Goal: Check status: Check status

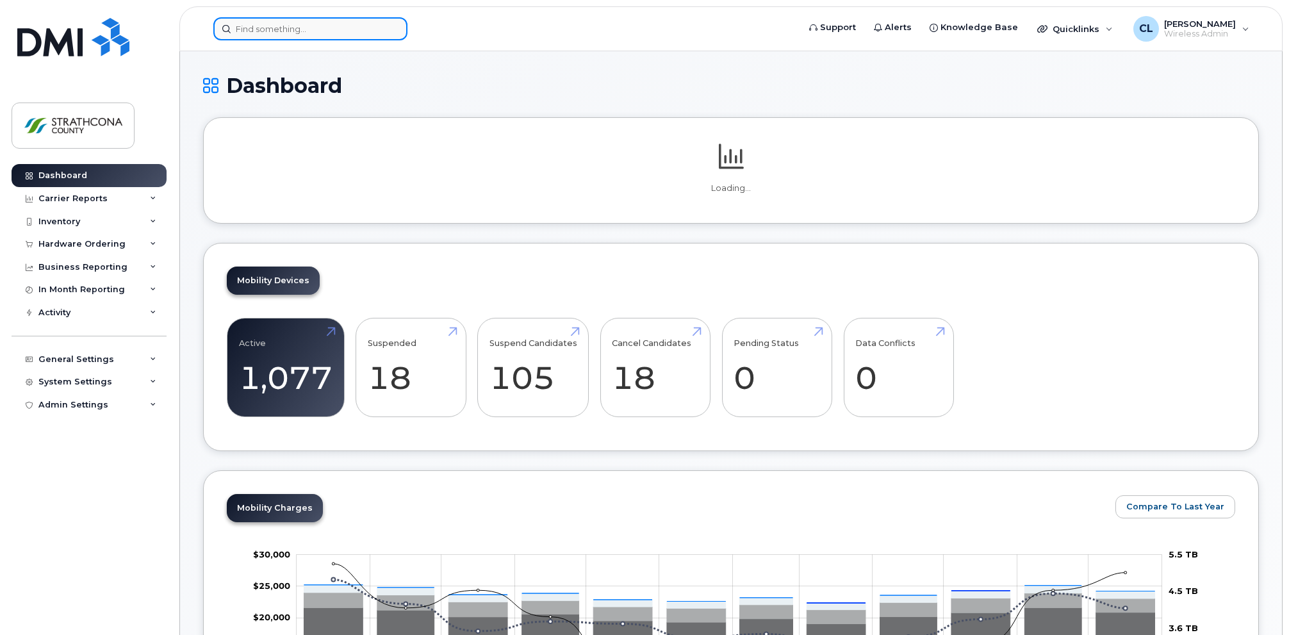
click at [296, 28] on input at bounding box center [310, 28] width 194 height 23
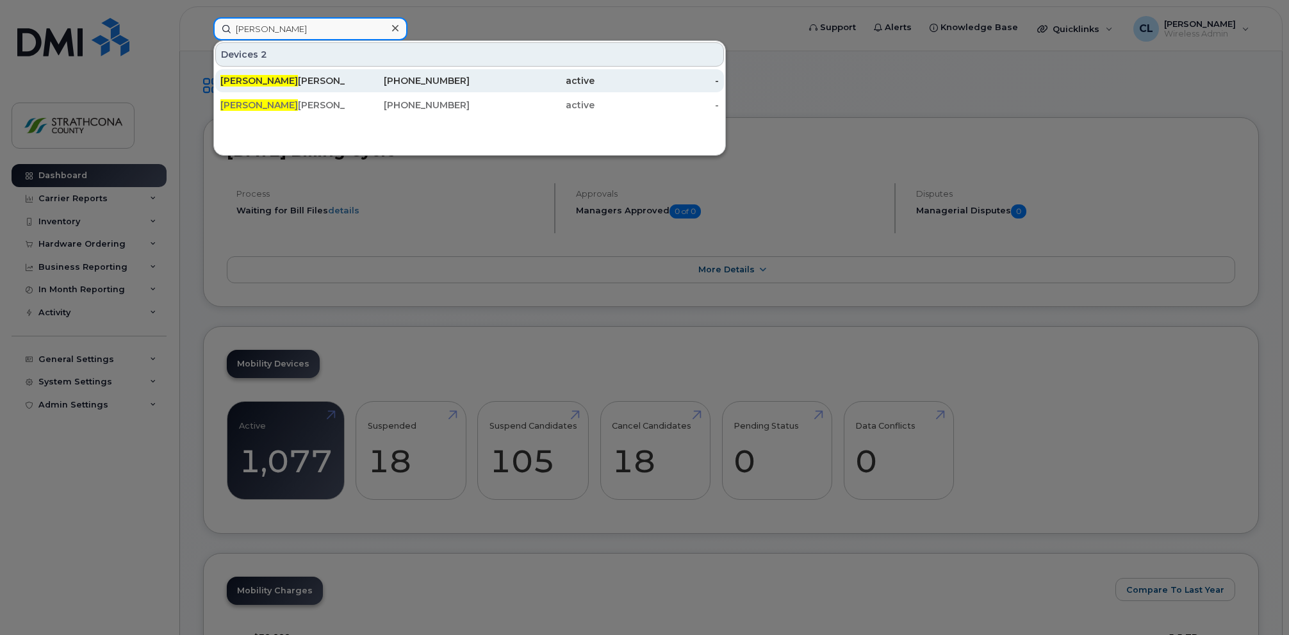
type input "larry"
click at [274, 79] on div "Larry Thomas" at bounding box center [282, 80] width 125 height 13
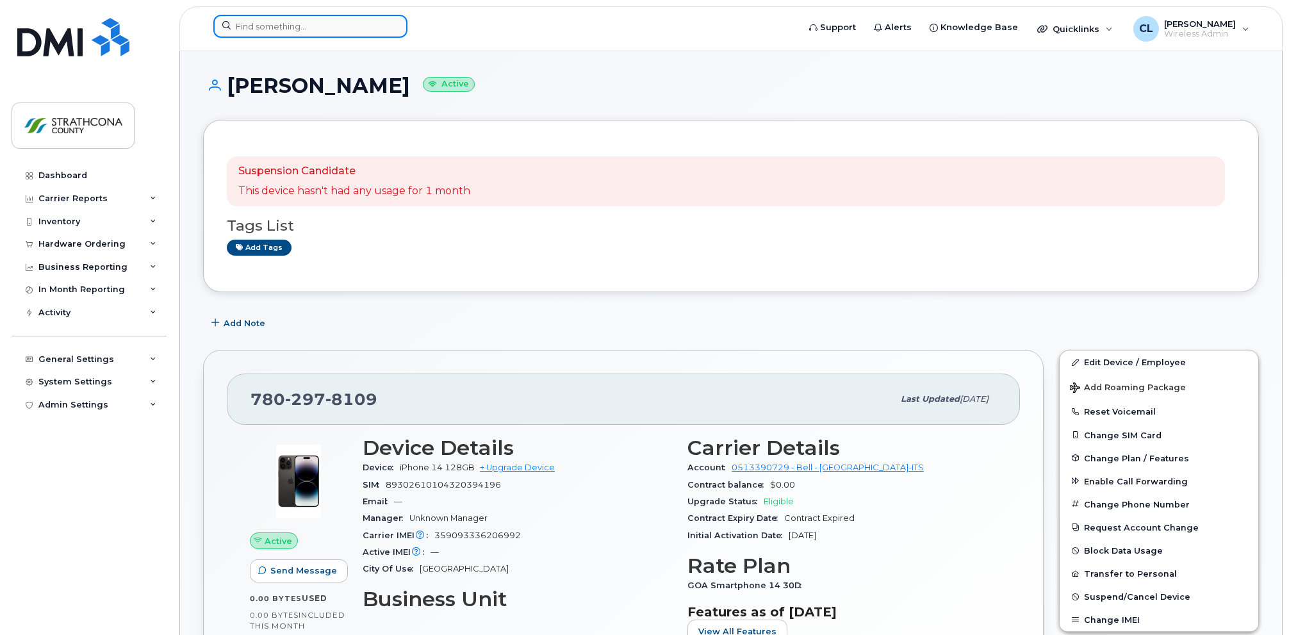
click at [292, 31] on input at bounding box center [310, 26] width 194 height 23
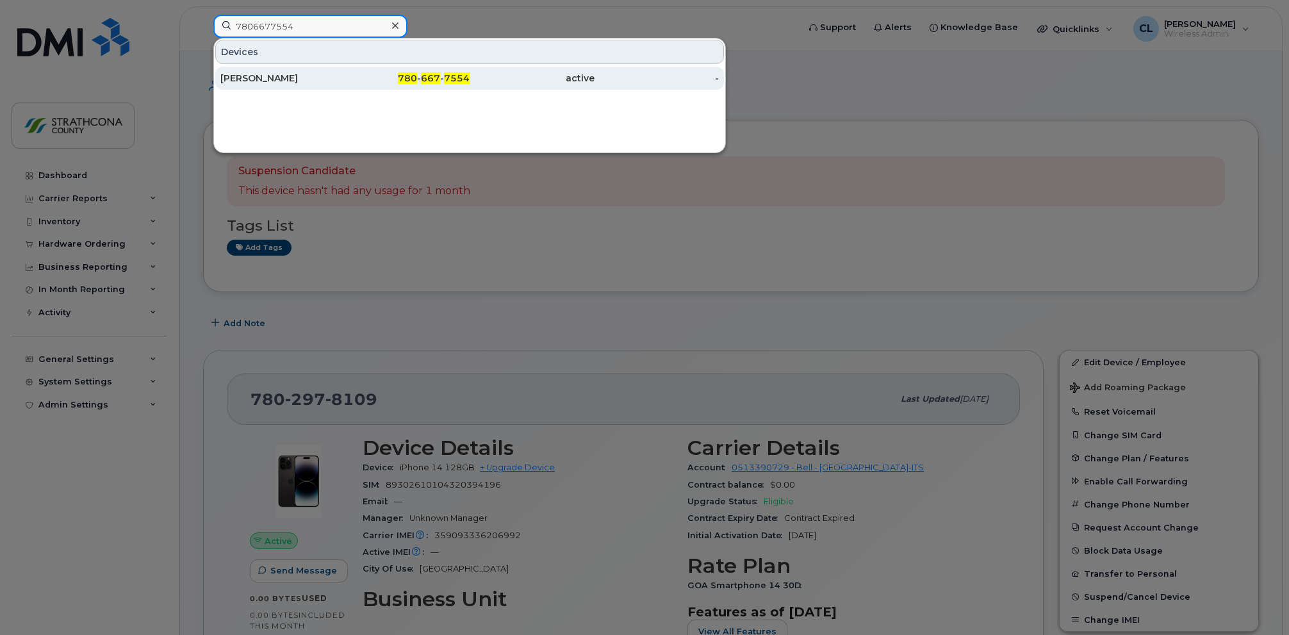
type input "7806677554"
click at [272, 82] on div "[PERSON_NAME]" at bounding box center [282, 78] width 125 height 13
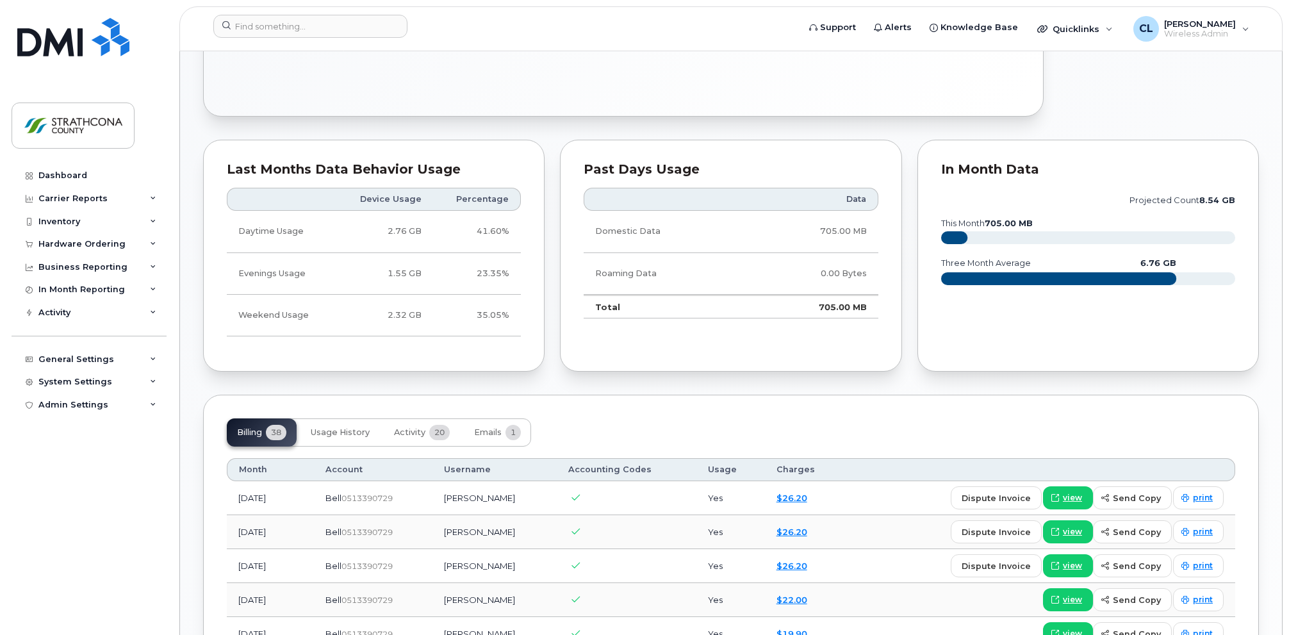
scroll to position [666, 0]
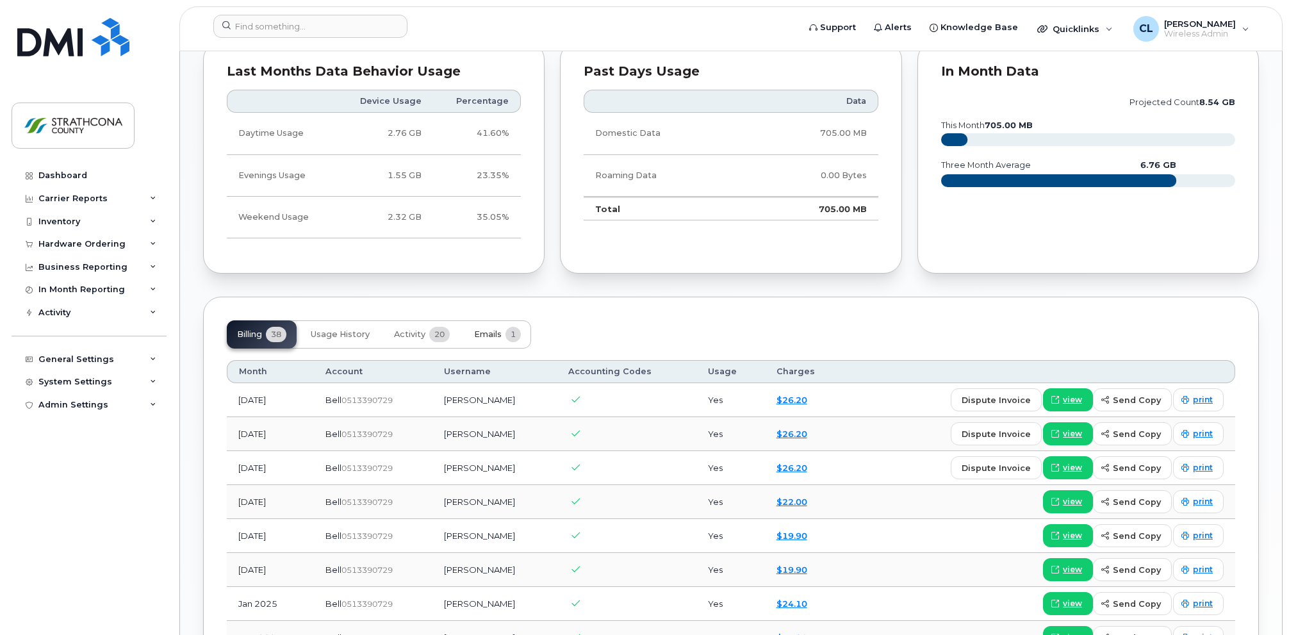
click at [465, 329] on button "Emails 1" at bounding box center [497, 334] width 67 height 28
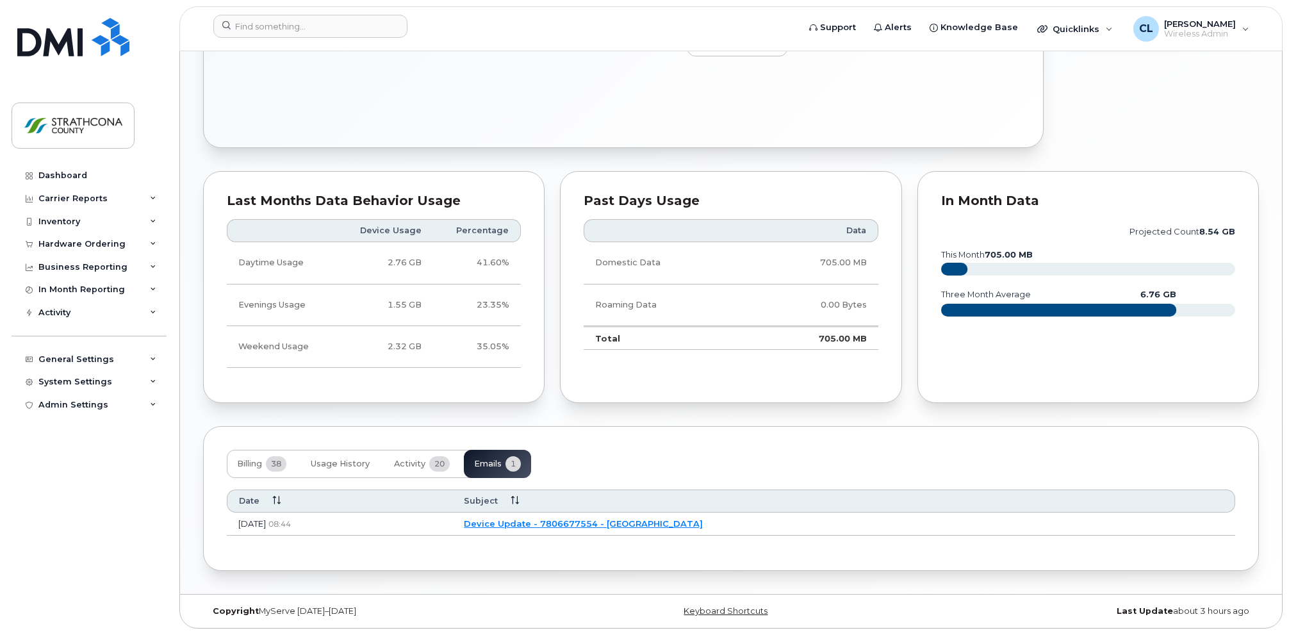
scroll to position [533, 0]
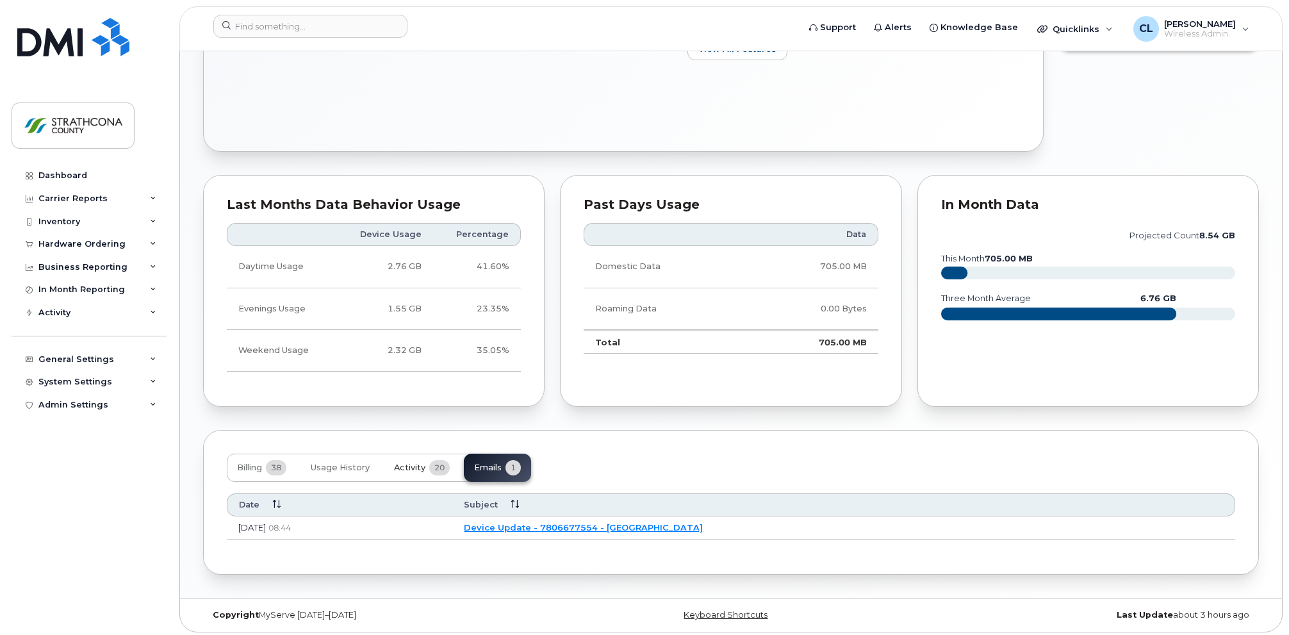
click at [402, 466] on span "Activity" at bounding box center [409, 468] width 31 height 10
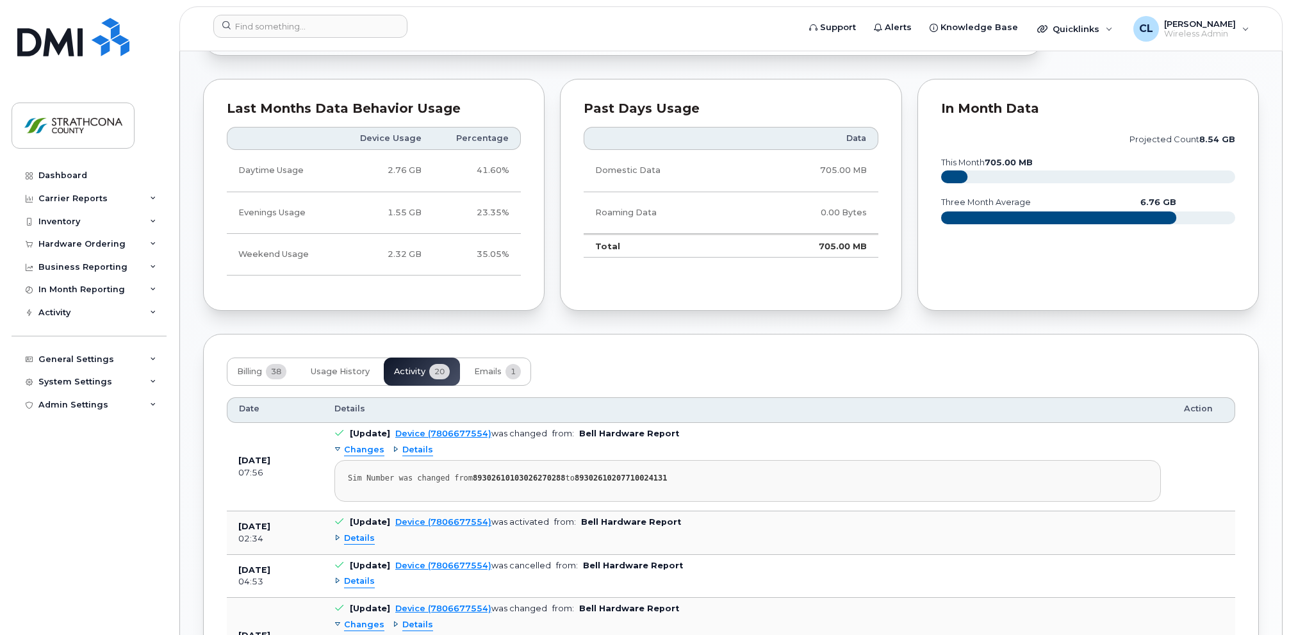
scroll to position [636, 0]
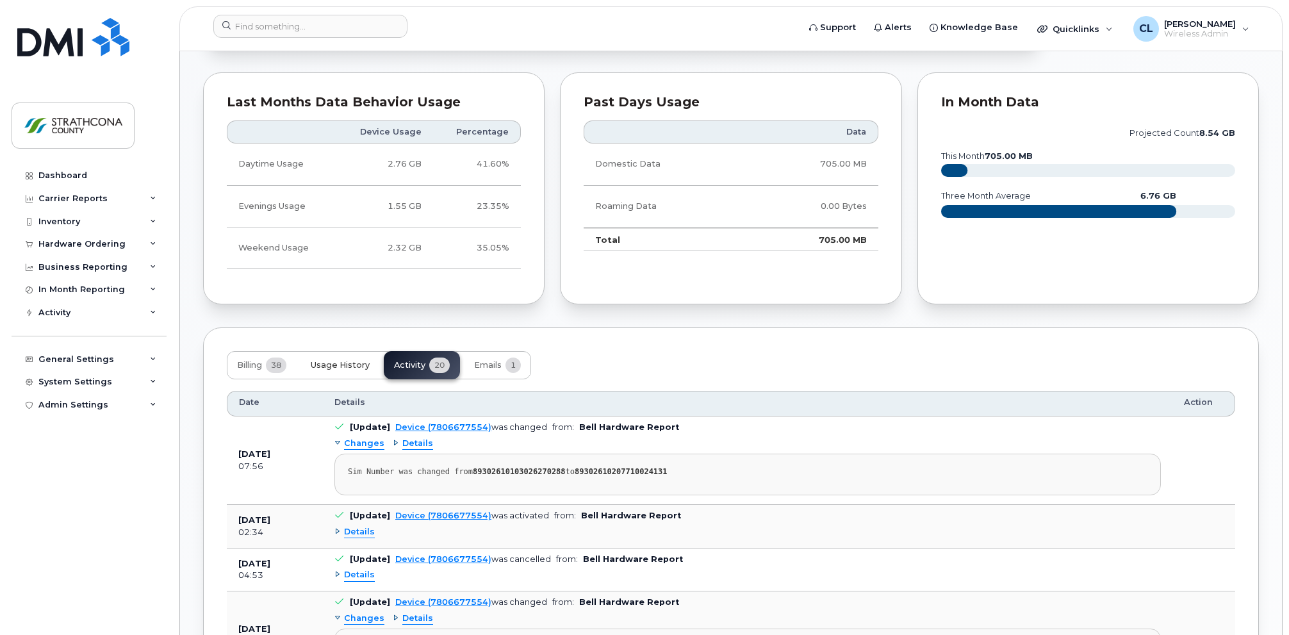
click at [343, 361] on span "Usage History" at bounding box center [340, 365] width 59 height 10
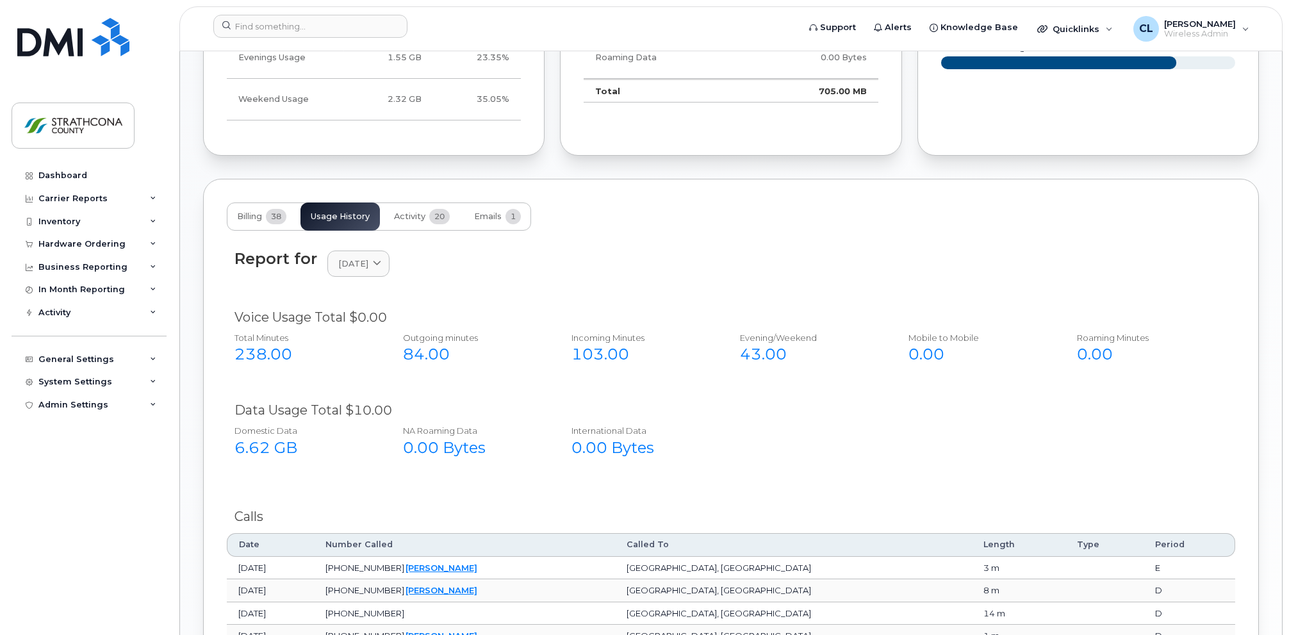
scroll to position [767, 0]
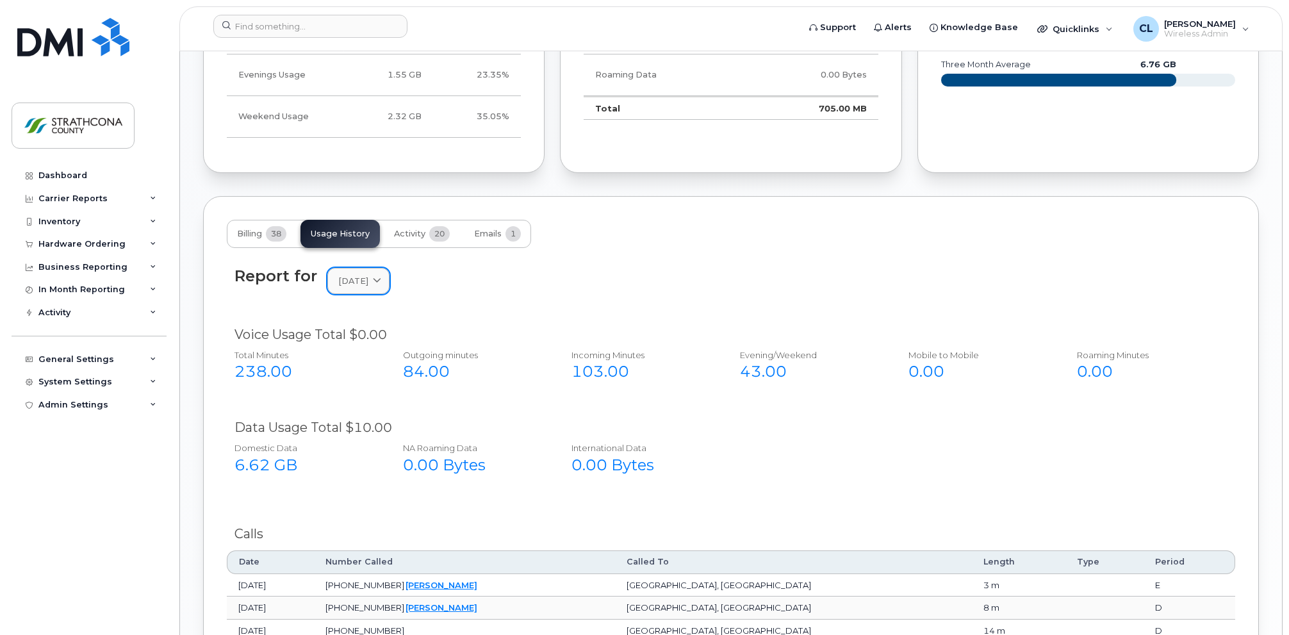
click at [381, 277] on icon at bounding box center [377, 281] width 8 height 8
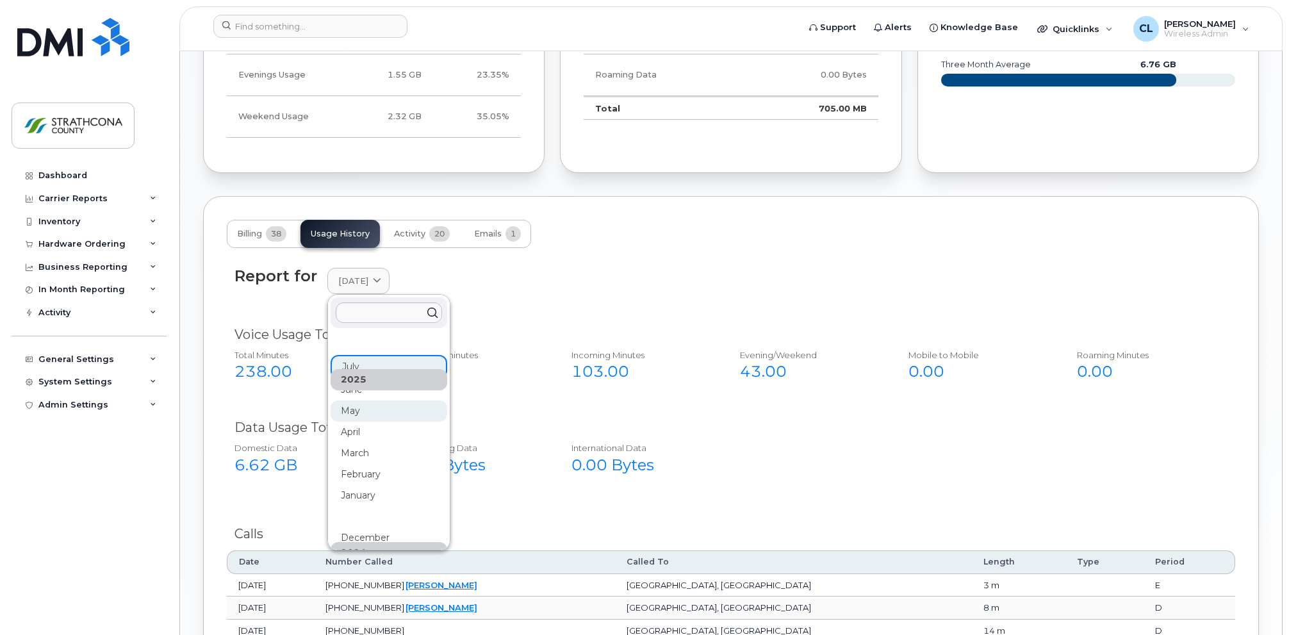
click at [375, 549] on div "May" at bounding box center [389, 559] width 117 height 21
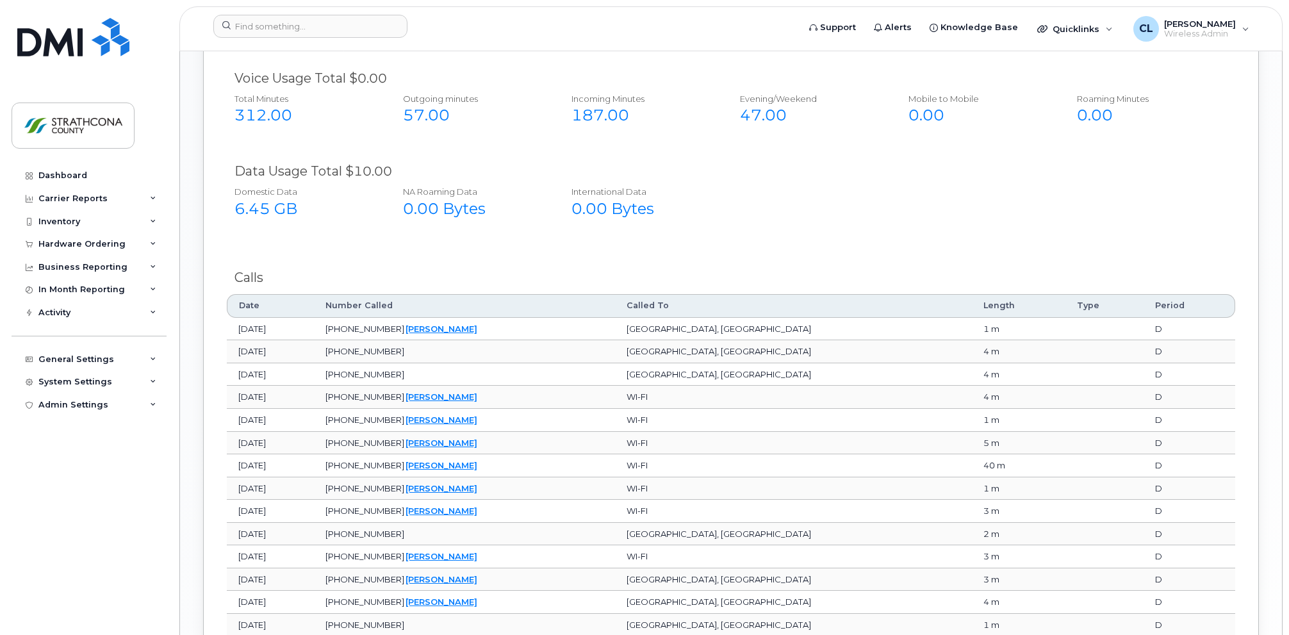
scroll to position [716, 0]
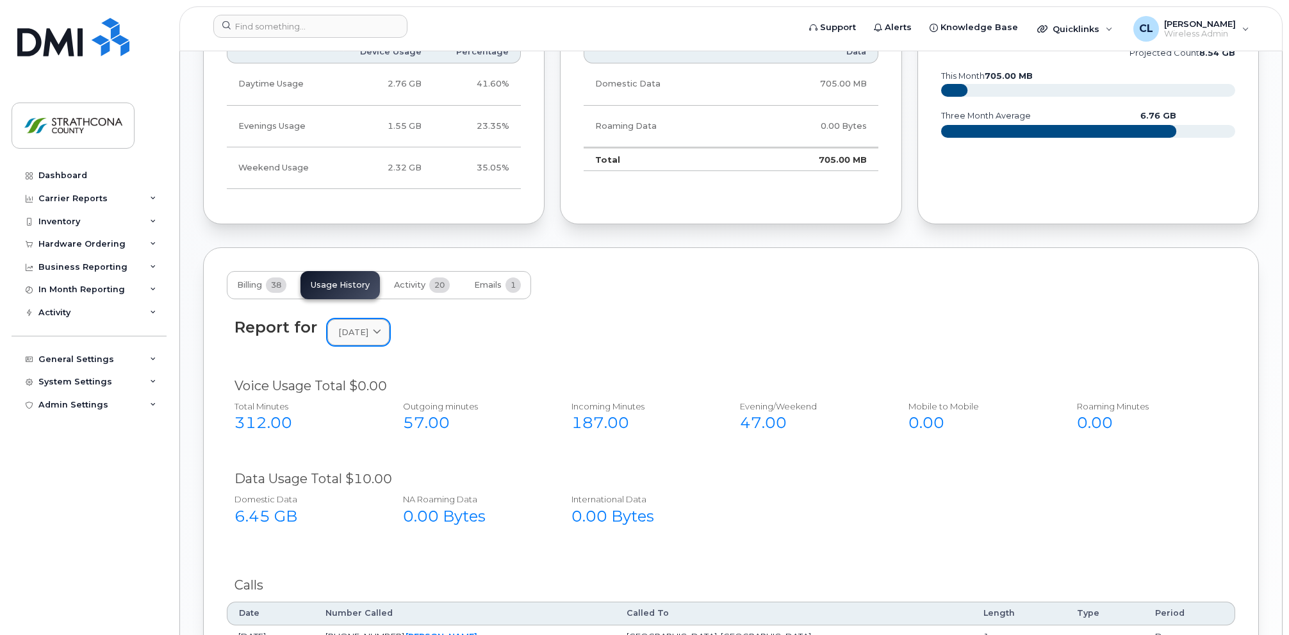
click at [381, 328] on icon at bounding box center [377, 332] width 8 height 8
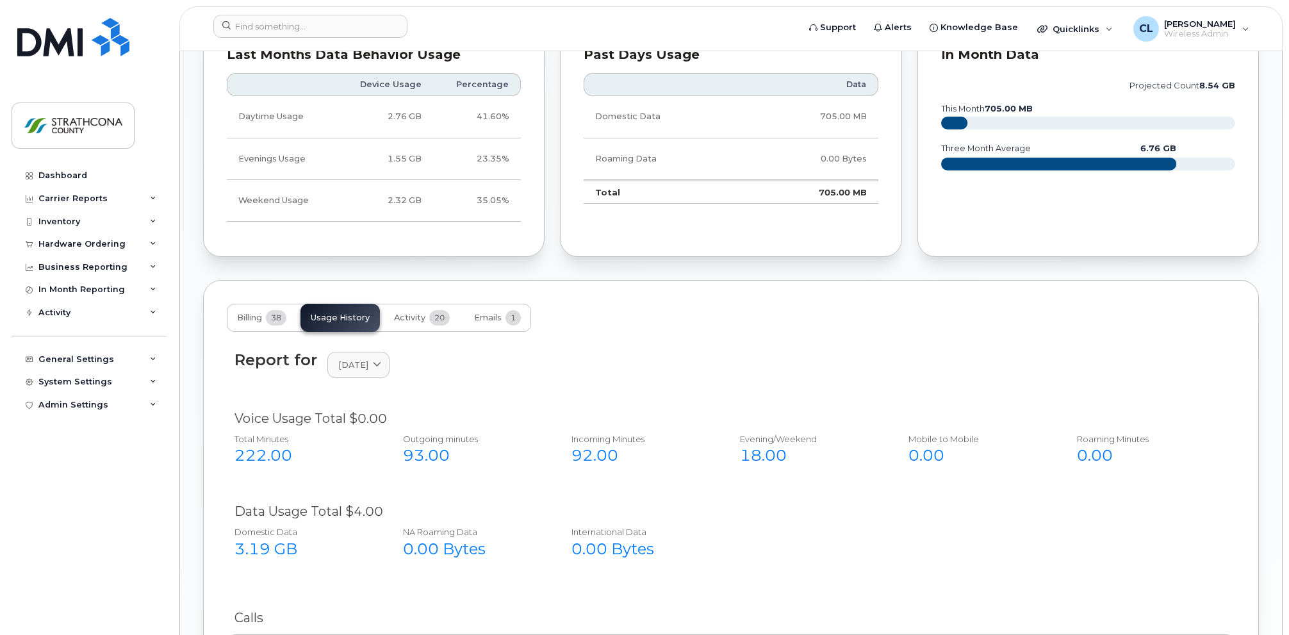
scroll to position [664, 0]
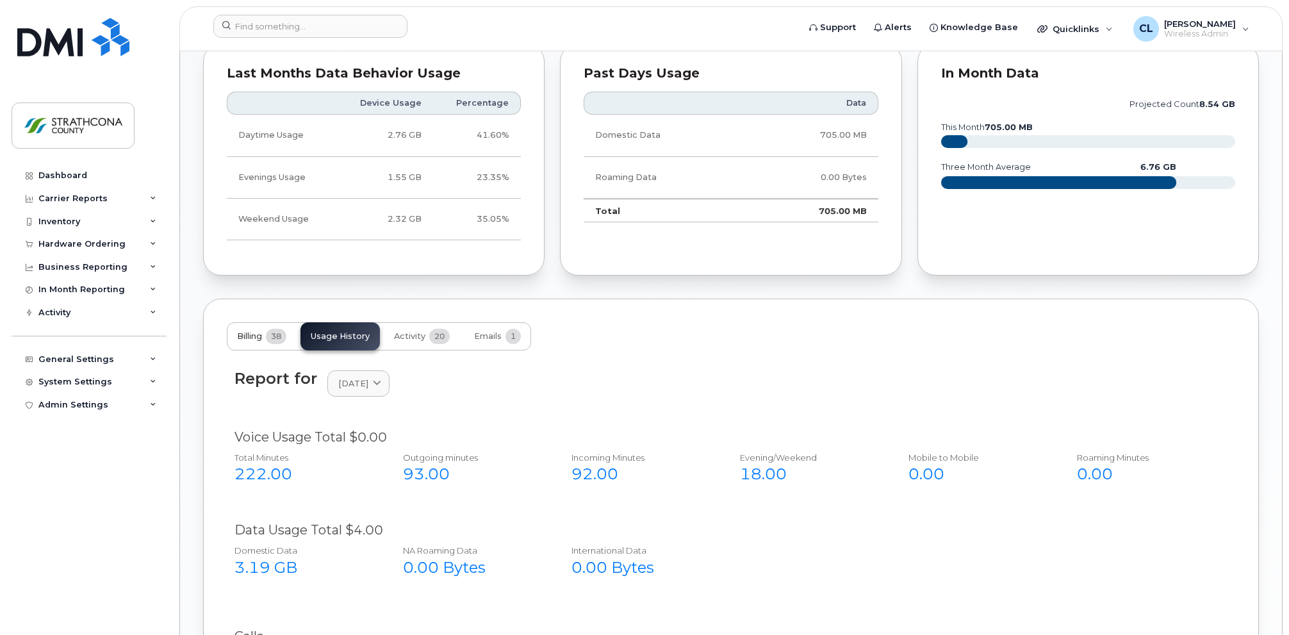
click at [256, 332] on span "Billing" at bounding box center [249, 336] width 25 height 10
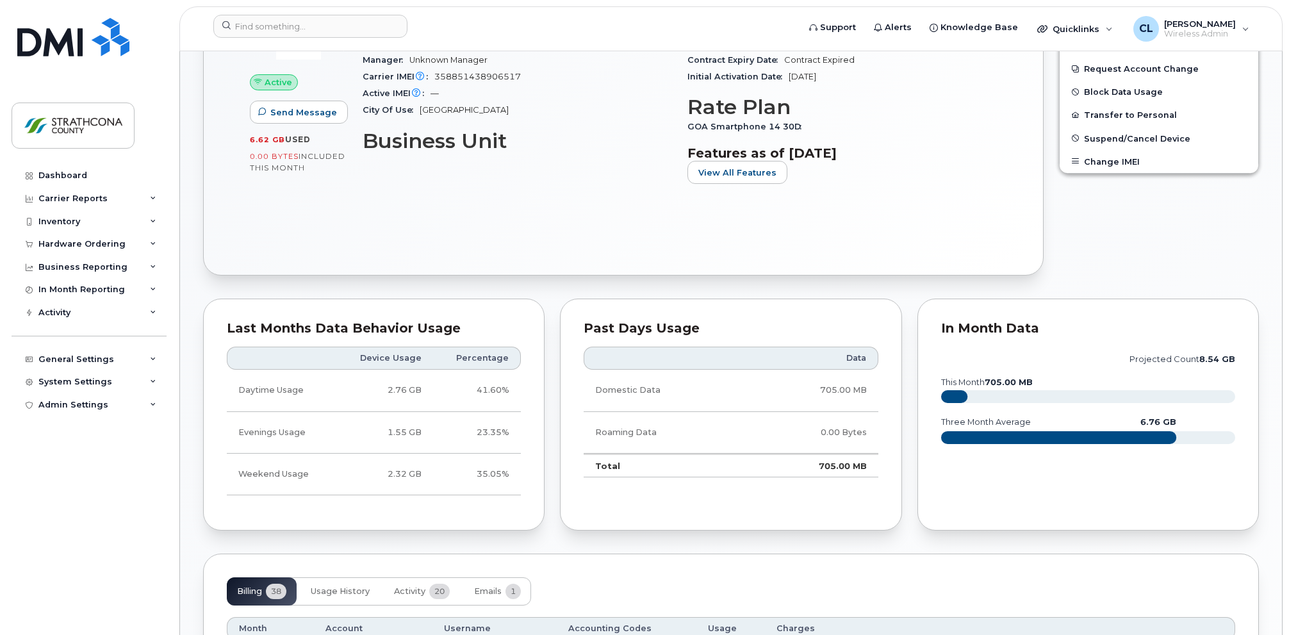
scroll to position [262, 0]
